Goal: Task Accomplishment & Management: Use online tool/utility

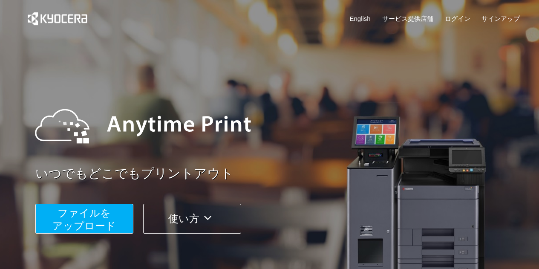
click at [98, 220] on span "ファイルを ​​アップロード" at bounding box center [83, 219] width 63 height 24
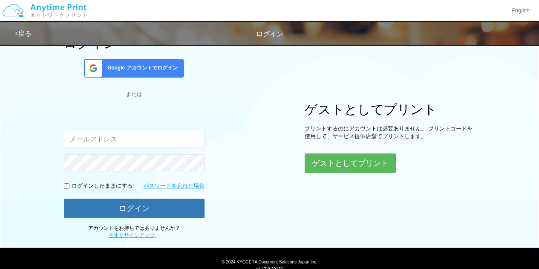
scroll to position [89, 0]
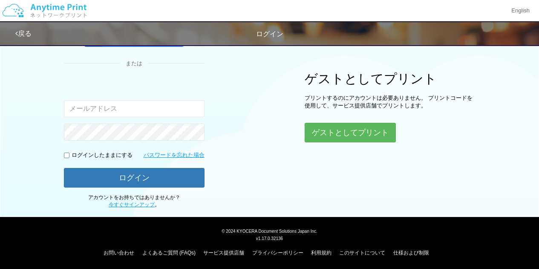
click at [96, 108] on input "email" at bounding box center [134, 108] width 141 height 17
click at [91, 104] on input "email" at bounding box center [134, 108] width 141 height 17
click at [81, 101] on input "email" at bounding box center [134, 108] width 141 height 17
click at [80, 101] on input "email" at bounding box center [134, 108] width 141 height 17
drag, startPoint x: 91, startPoint y: 109, endPoint x: 0, endPoint y: 95, distance: 92.3
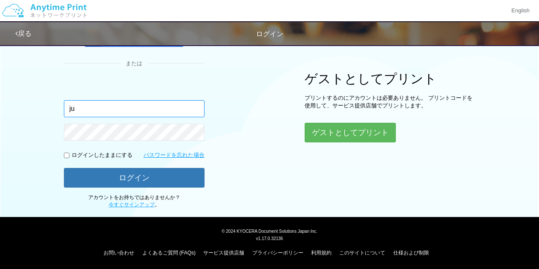
click at [9, 96] on div "ログイン Google アカウントでログイン または 入力されたメールアドレスまたはパスワードが正しくありません。 ju ログインしたままにする パスワードを…" at bounding box center [269, 79] width 539 height 257
paste input "[EMAIL_ADDRESS][DOMAIN_NAME]"
type input "[PERSON_NAME][EMAIL_ADDRESS][DOMAIN_NAME]"
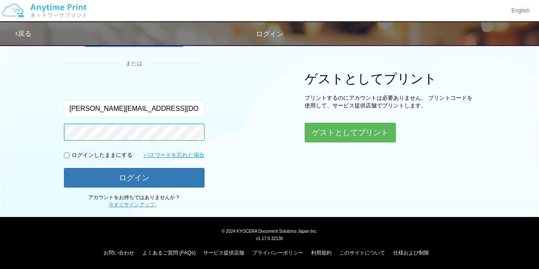
click at [64, 168] on button "ログイン" at bounding box center [134, 178] width 141 height 20
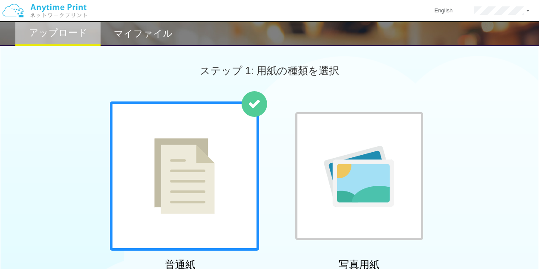
drag, startPoint x: 28, startPoint y: 92, endPoint x: 230, endPoint y: 136, distance: 206.6
click at [28, 92] on div "ステップ 1: 用紙の種類を選択" at bounding box center [269, 70] width 539 height 61
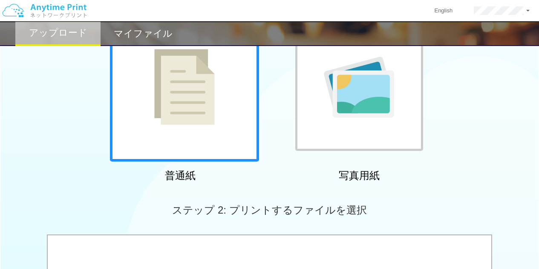
scroll to position [43, 0]
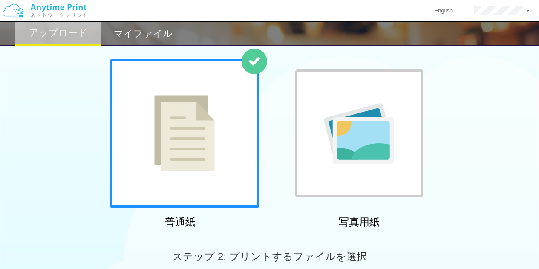
click at [195, 146] on img at bounding box center [184, 133] width 61 height 76
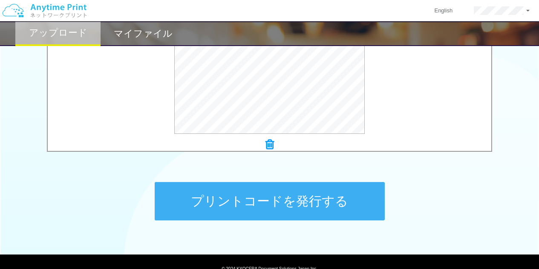
scroll to position [379, 0]
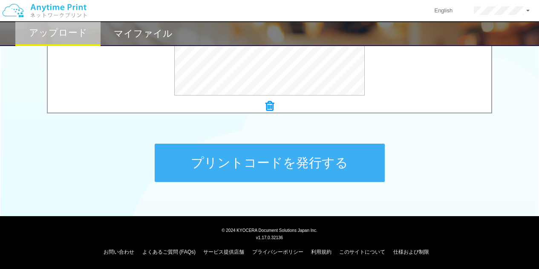
click at [310, 164] on button "プリントコードを発行する" at bounding box center [270, 163] width 230 height 38
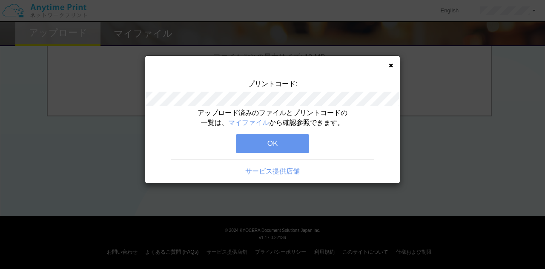
click at [285, 147] on button "OK" at bounding box center [272, 143] width 73 height 19
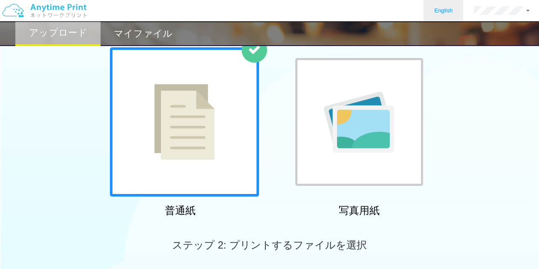
scroll to position [38, 0]
